Goal: Navigation & Orientation: Find specific page/section

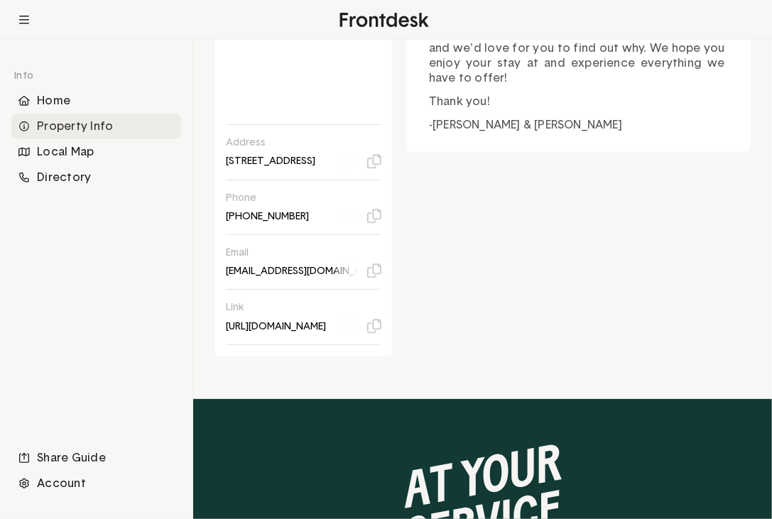
scroll to position [45, 0]
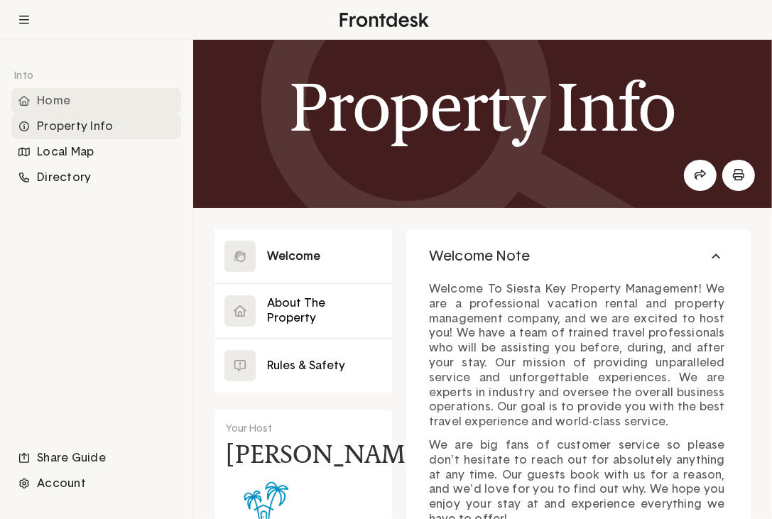
click at [67, 104] on div "Home" at bounding box center [96, 101] width 170 height 26
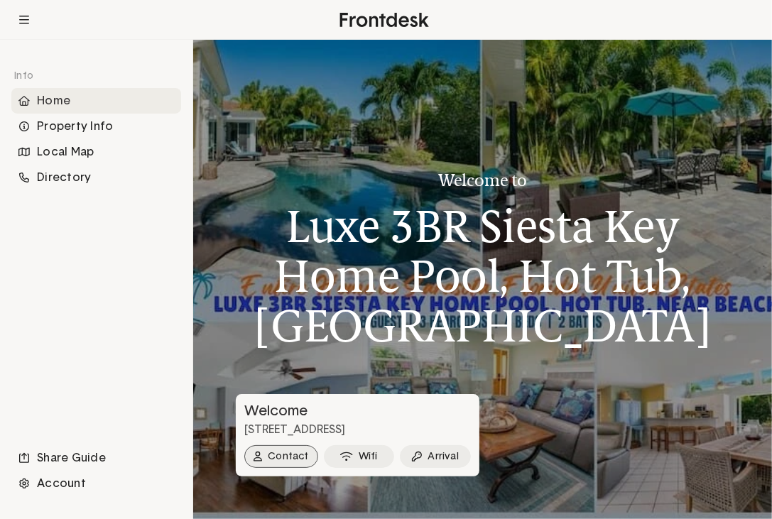
click at [286, 462] on button "Contact" at bounding box center [281, 456] width 74 height 23
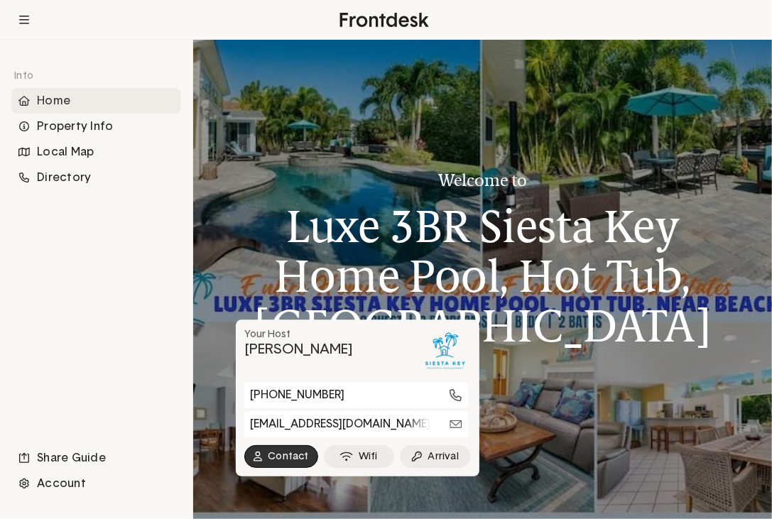
click at [131, 316] on div "Info Home Property Info Local Map Directory Share Guide Account" at bounding box center [96, 279] width 170 height 434
click at [57, 128] on div "Property Info" at bounding box center [96, 127] width 170 height 26
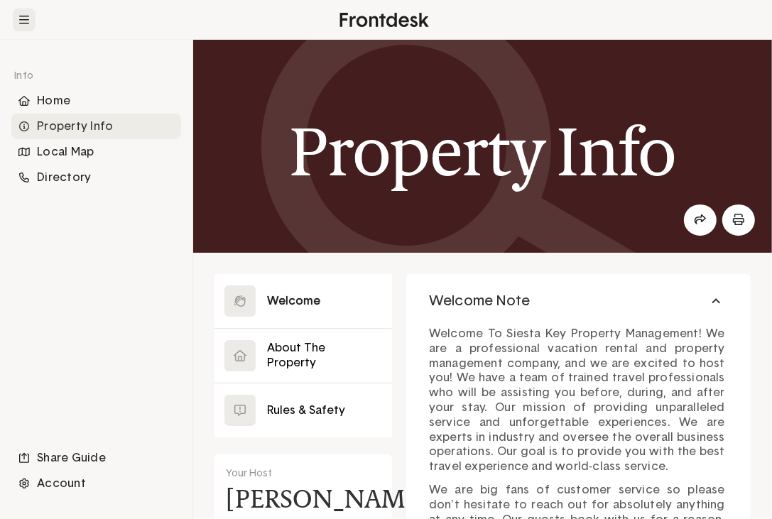
click at [26, 21] on icon at bounding box center [24, 19] width 10 height 11
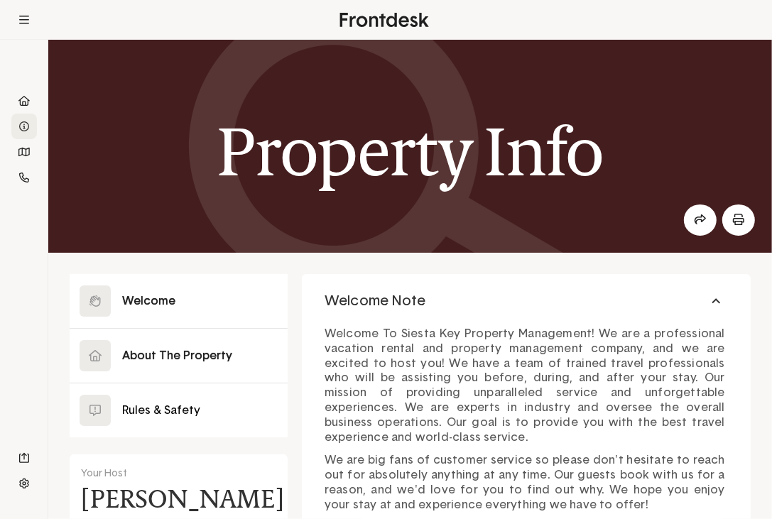
click at [165, 351] on button at bounding box center [179, 356] width 218 height 54
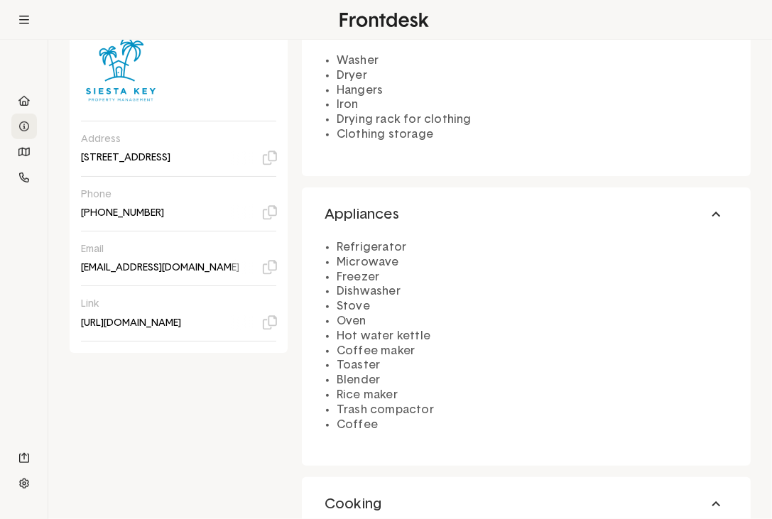
scroll to position [461, 0]
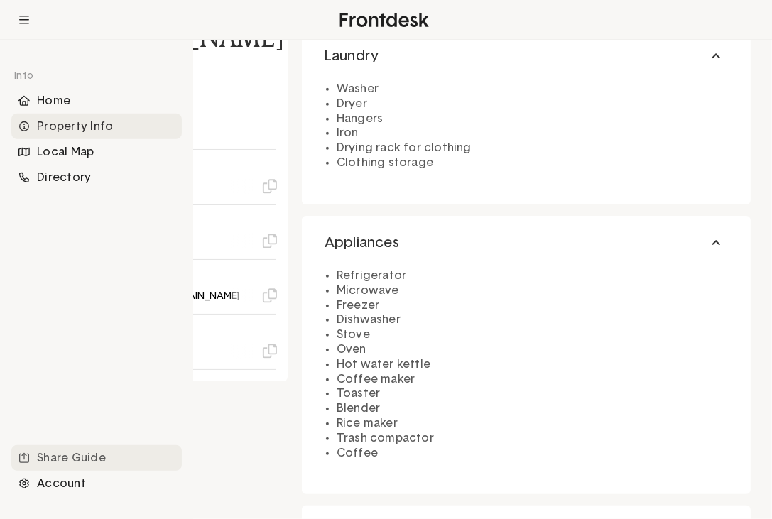
click at [74, 460] on div "Share Guide" at bounding box center [96, 458] width 170 height 26
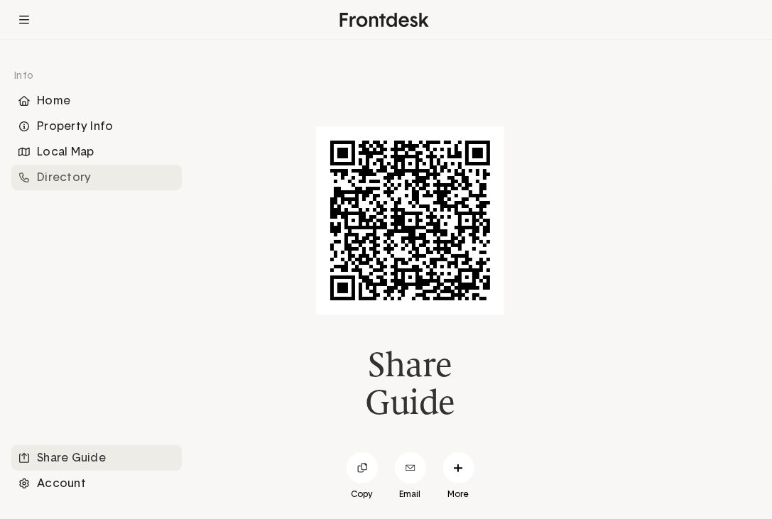
click at [60, 179] on div "Directory" at bounding box center [96, 178] width 170 height 26
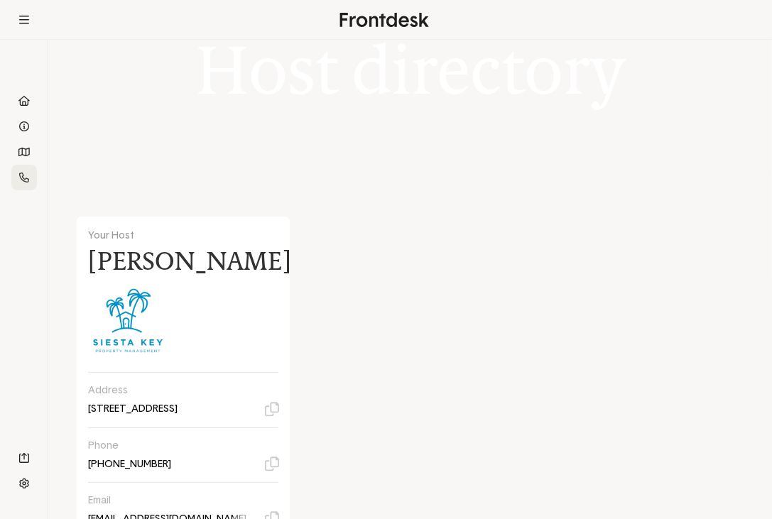
scroll to position [74, 0]
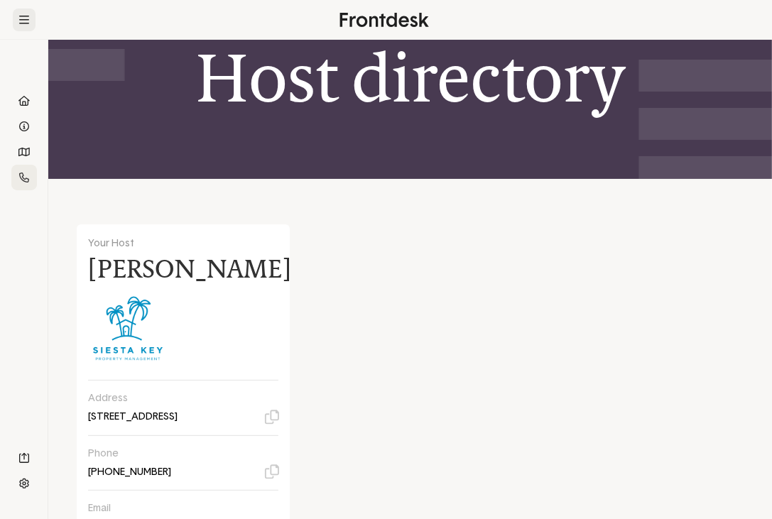
click at [26, 19] on icon at bounding box center [24, 19] width 10 height 11
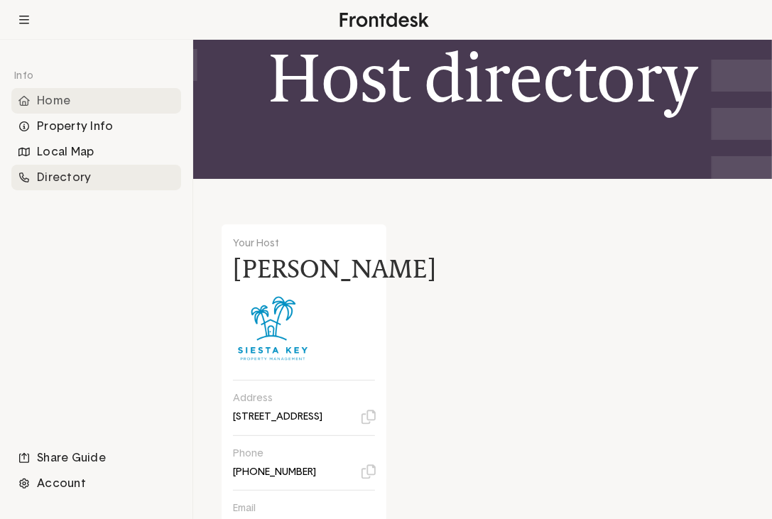
click at [61, 104] on div "Home" at bounding box center [96, 101] width 170 height 26
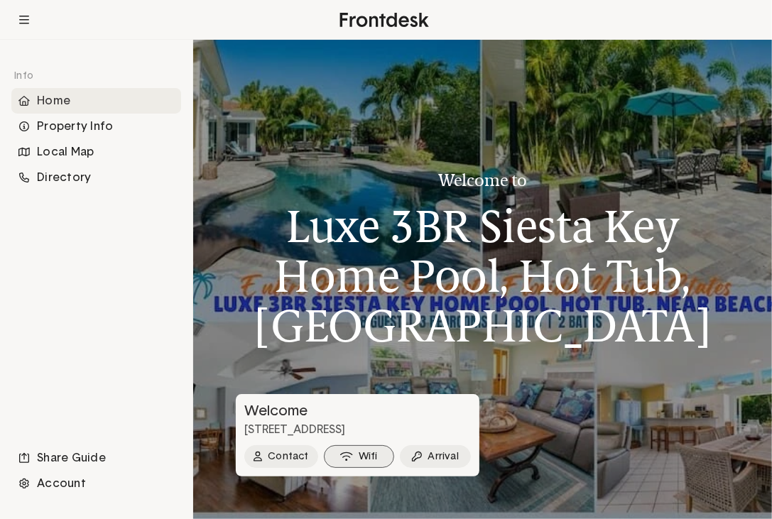
click at [359, 460] on button "Wifi" at bounding box center [359, 456] width 71 height 23
